Goal: Information Seeking & Learning: Learn about a topic

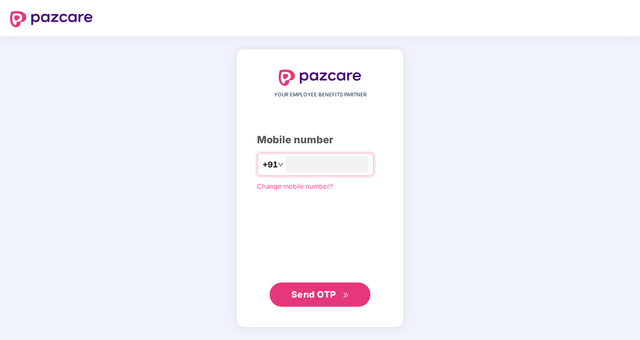
type input "**********"
click at [371, 215] on div "**********" at bounding box center [320, 188] width 126 height 236
click at [305, 286] on button "Send OTP" at bounding box center [320, 294] width 101 height 24
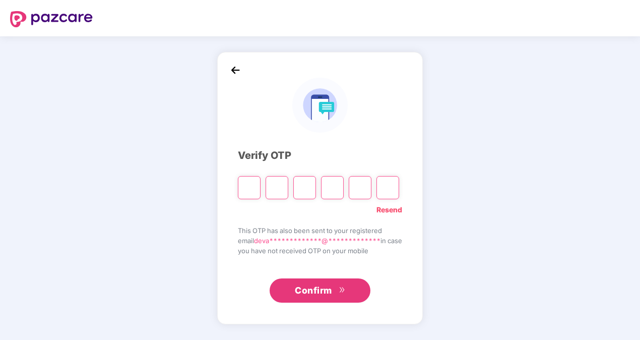
type input "*"
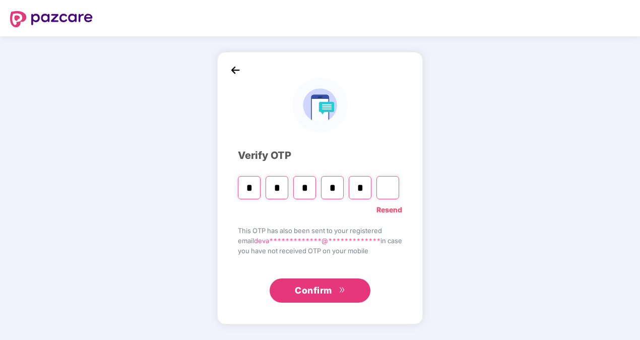
type input "*"
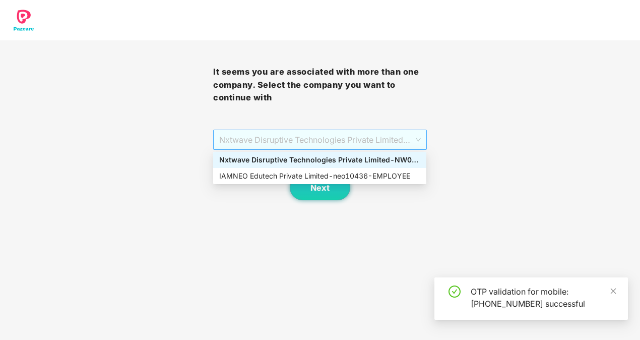
click at [345, 134] on span "Nxtwave Disruptive Technologies Private Limited - NW0002682 - EMPLOYEE" at bounding box center [319, 139] width 201 height 19
click at [307, 175] on div "IAMNEO Edutech Private Limited - neo10436 - EMPLOYEE" at bounding box center [319, 175] width 201 height 11
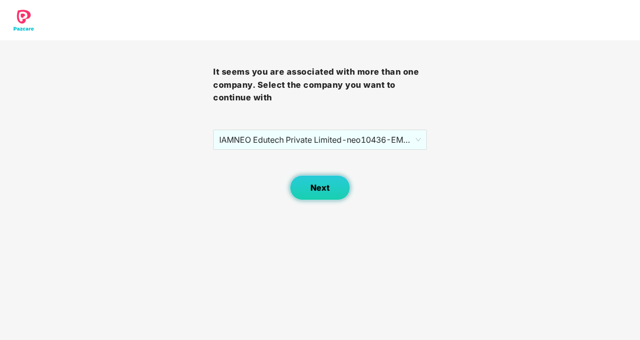
click at [309, 190] on button "Next" at bounding box center [320, 187] width 60 height 25
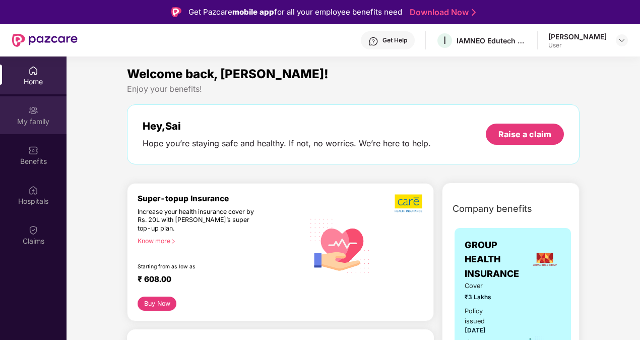
click at [57, 120] on div "My family" at bounding box center [33, 121] width 67 height 10
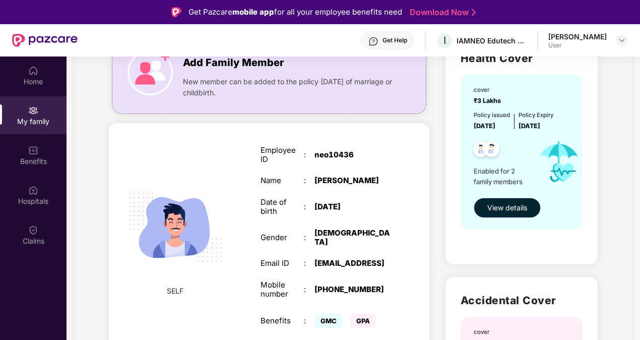
scroll to position [92, 0]
click at [498, 210] on span "View details" at bounding box center [507, 208] width 40 height 11
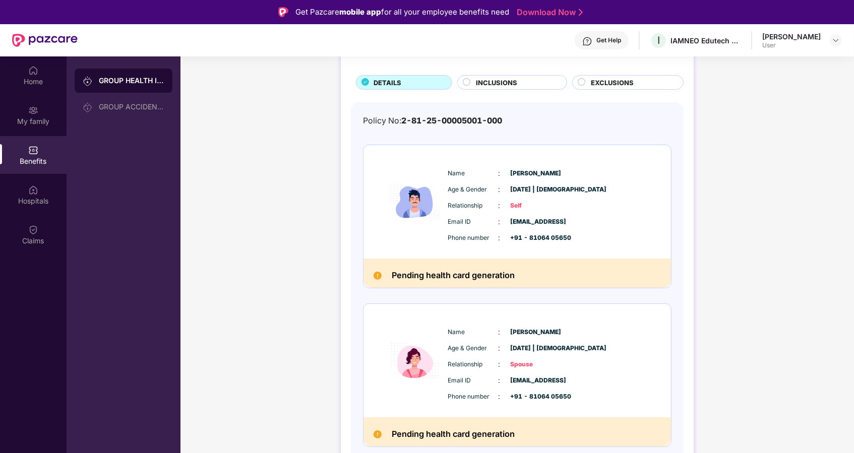
scroll to position [54, 0]
click at [640, 323] on div "GROUP HEALTH INSURANCE DETAILS INCLUSIONS EXCLUSIONS Policy No: 2-81-25-0000500…" at bounding box center [517, 258] width 674 height 503
click at [471, 272] on h2 "Pending health card generation" at bounding box center [453, 276] width 123 height 14
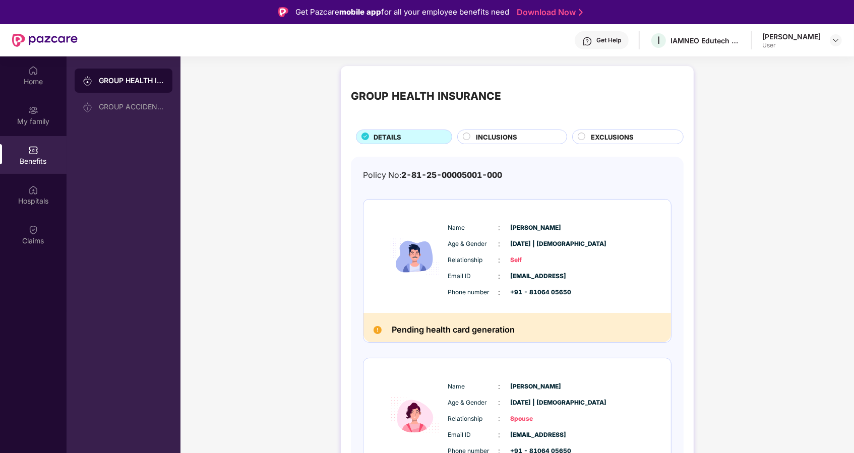
scroll to position [0, 0]
click at [512, 237] on div "Name : [PERSON_NAME] Age & Gender : [DATE] | [DEMOGRAPHIC_DATA] Relationship : …" at bounding box center [547, 261] width 205 height 86
click at [36, 189] on img at bounding box center [33, 190] width 10 height 10
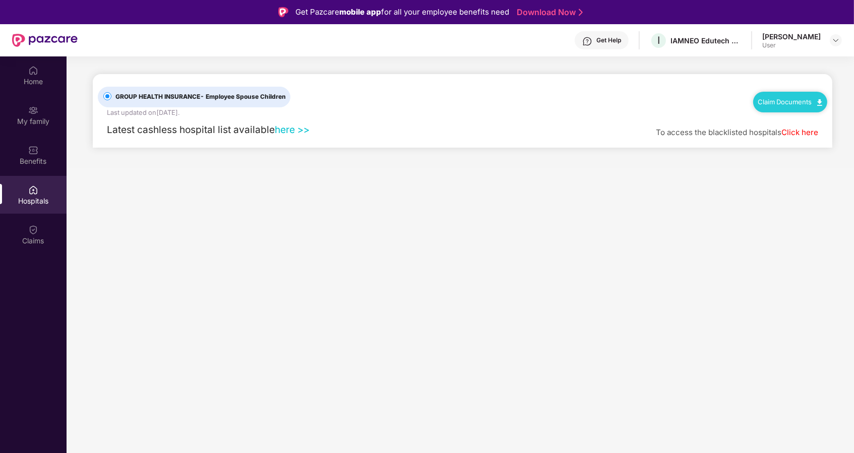
click at [287, 127] on link "here >>" at bounding box center [292, 130] width 35 height 12
click at [25, 245] on div "Claims" at bounding box center [33, 241] width 67 height 10
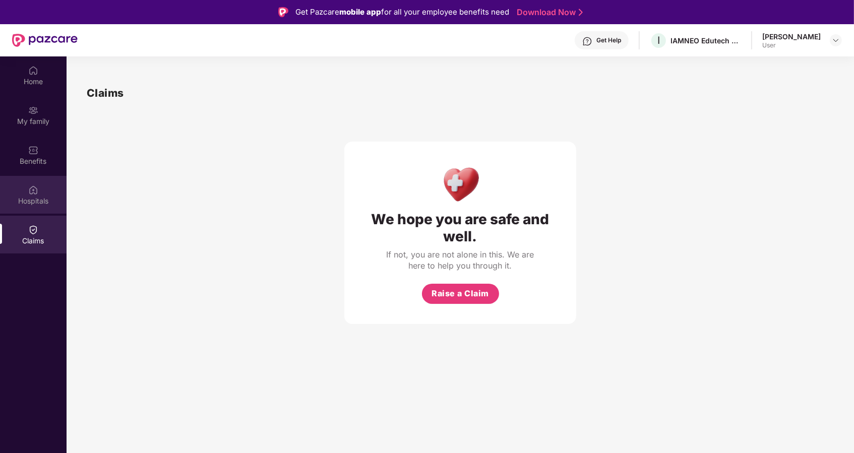
click at [34, 188] on img at bounding box center [33, 190] width 10 height 10
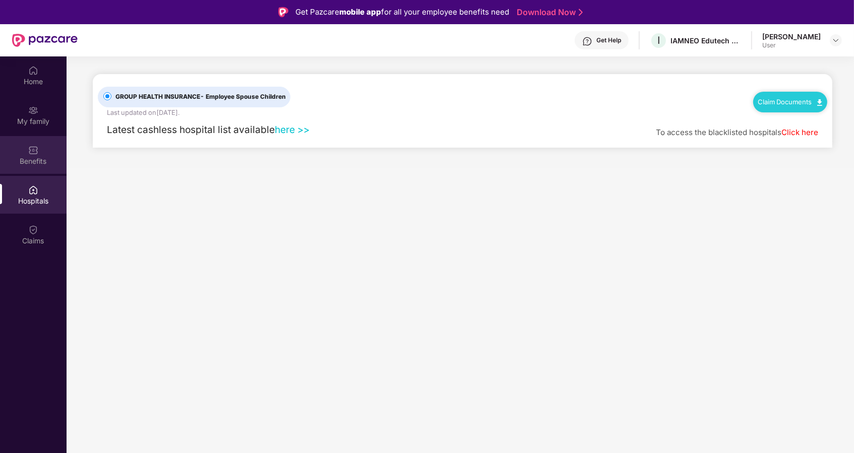
click at [27, 153] on div "Benefits" at bounding box center [33, 155] width 67 height 38
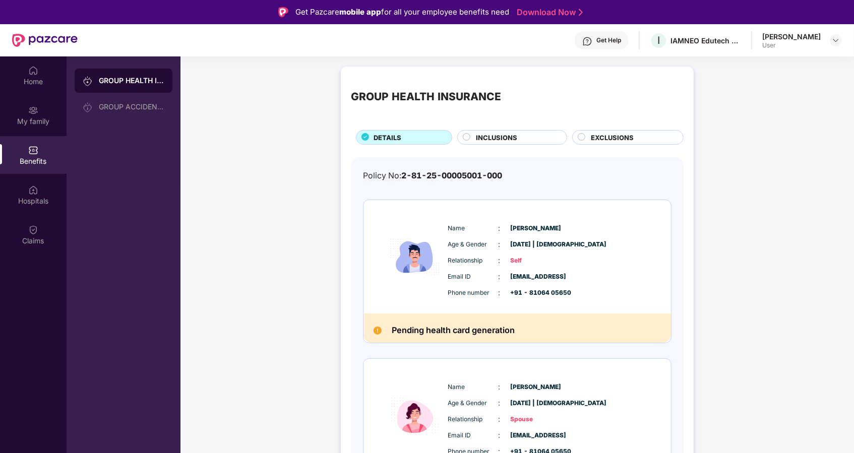
click at [504, 285] on div "Email ID : [EMAIL_ADDRESS] Phone number : +91 - 81064 05650" at bounding box center [547, 284] width 205 height 27
click at [40, 115] on div "My family" at bounding box center [33, 115] width 67 height 38
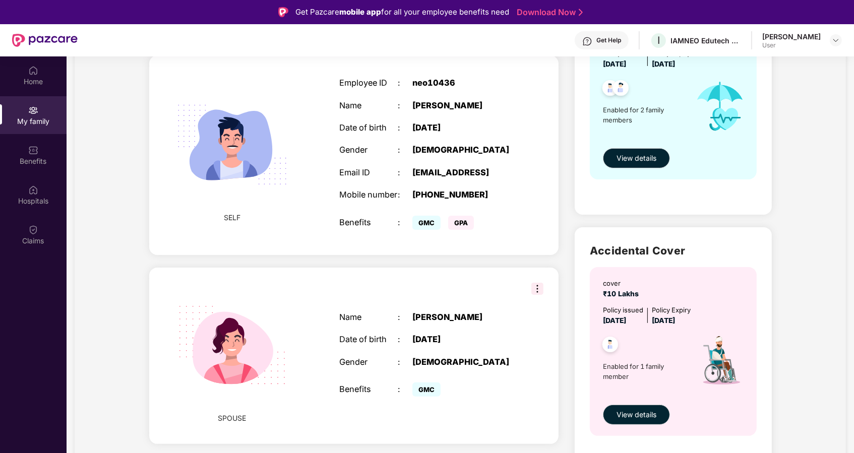
scroll to position [158, 0]
click at [640, 156] on span "View details" at bounding box center [637, 157] width 40 height 11
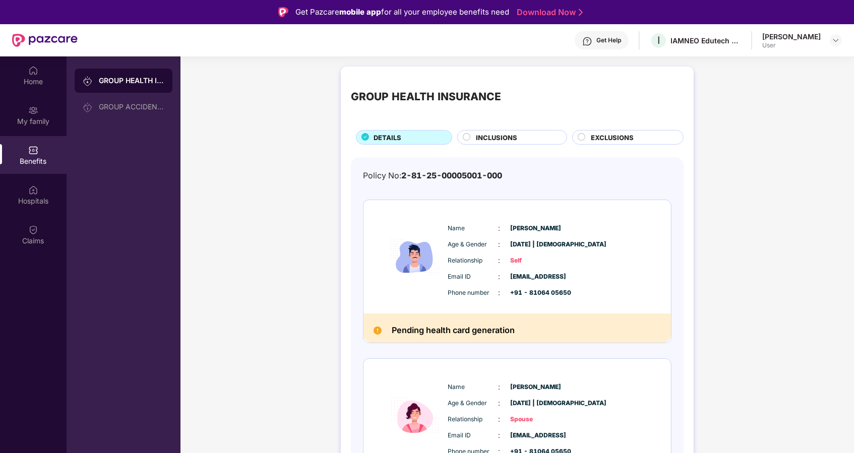
scroll to position [54, 0]
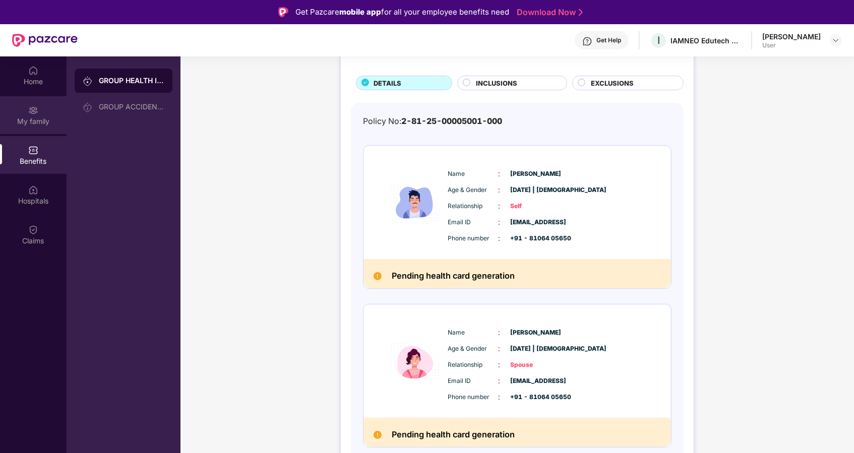
click at [39, 131] on div "My family" at bounding box center [33, 115] width 67 height 38
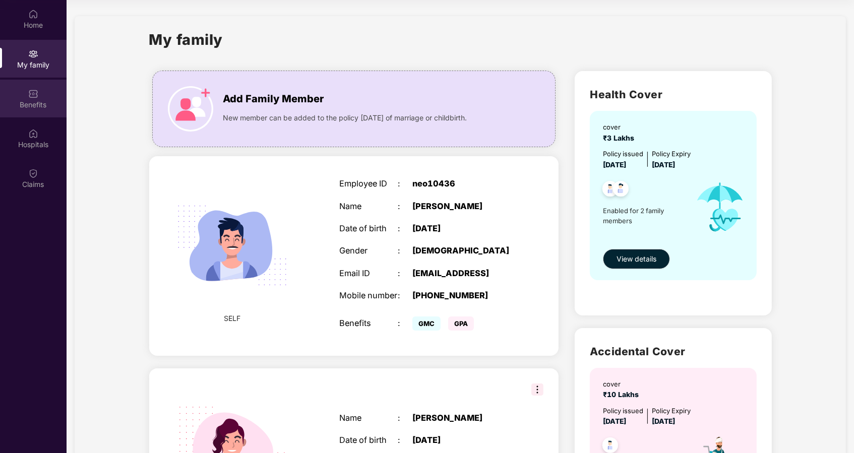
scroll to position [0, 0]
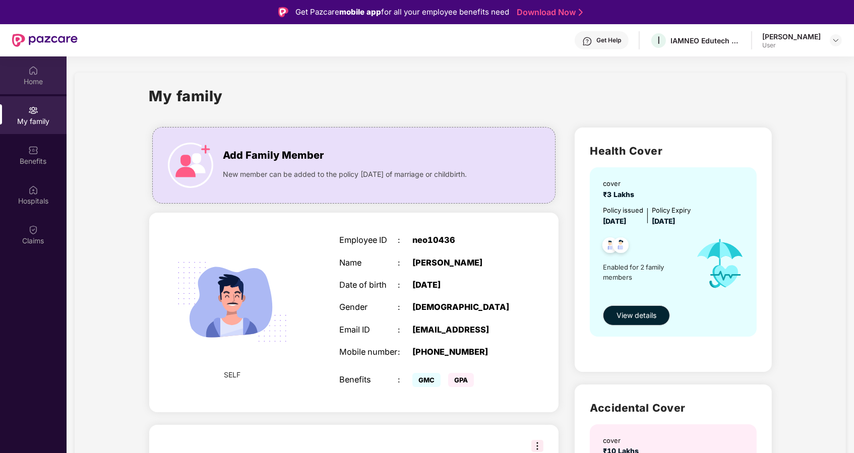
click at [36, 85] on div "Home" at bounding box center [33, 82] width 67 height 10
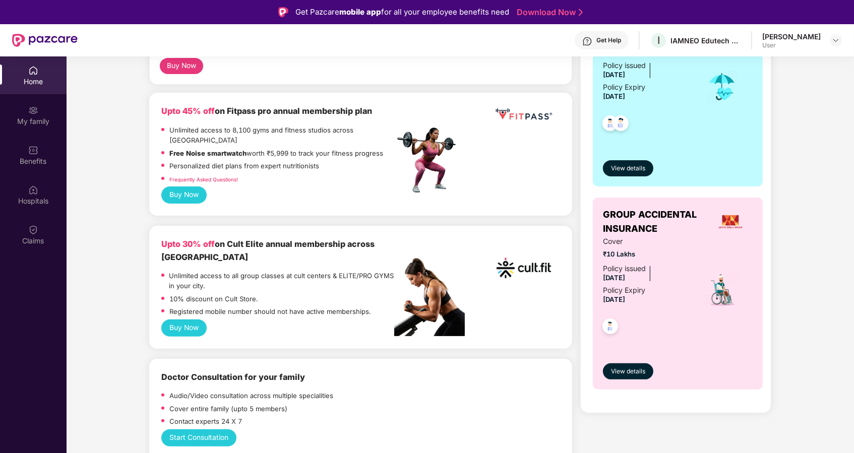
scroll to position [234, 0]
click at [181, 319] on button "Buy Now" at bounding box center [183, 327] width 45 height 17
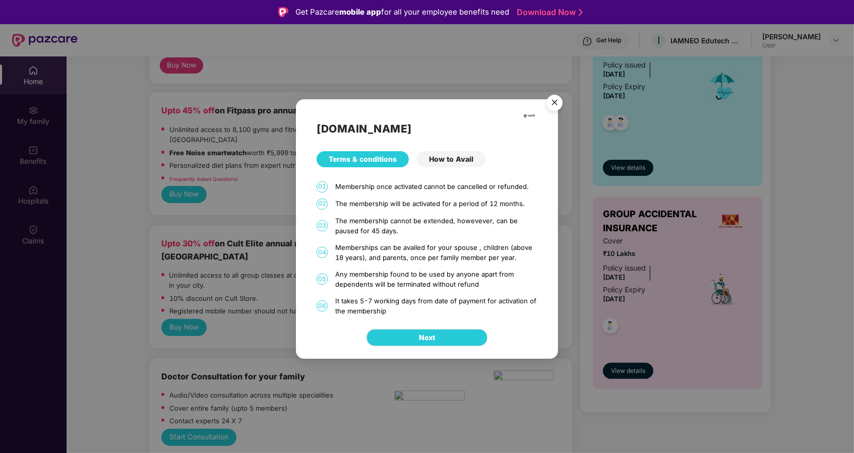
scroll to position [56, 0]
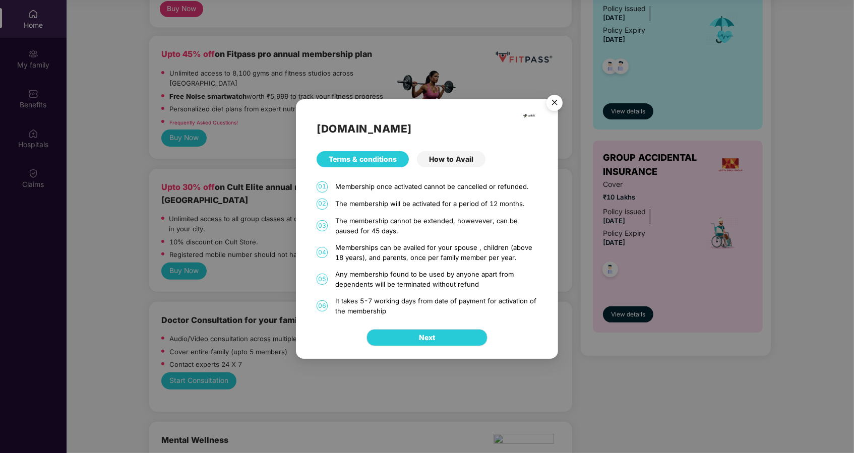
click at [553, 97] on img "Close" at bounding box center [554, 104] width 28 height 28
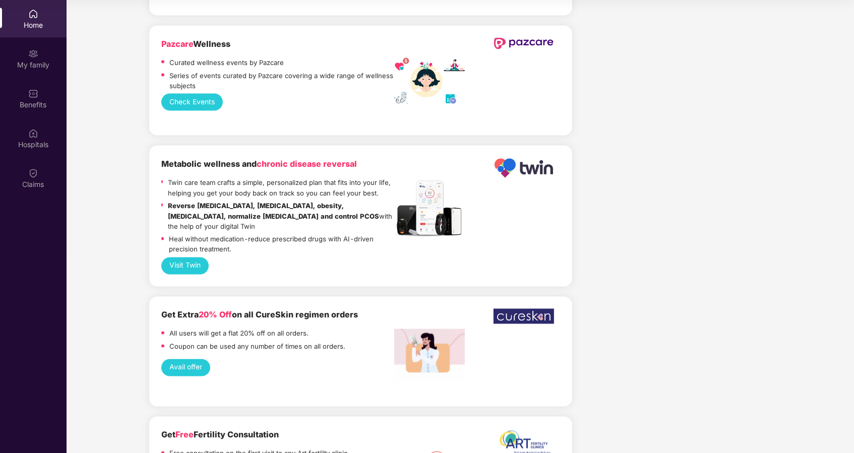
scroll to position [1680, 0]
